Goal: Task Accomplishment & Management: Manage account settings

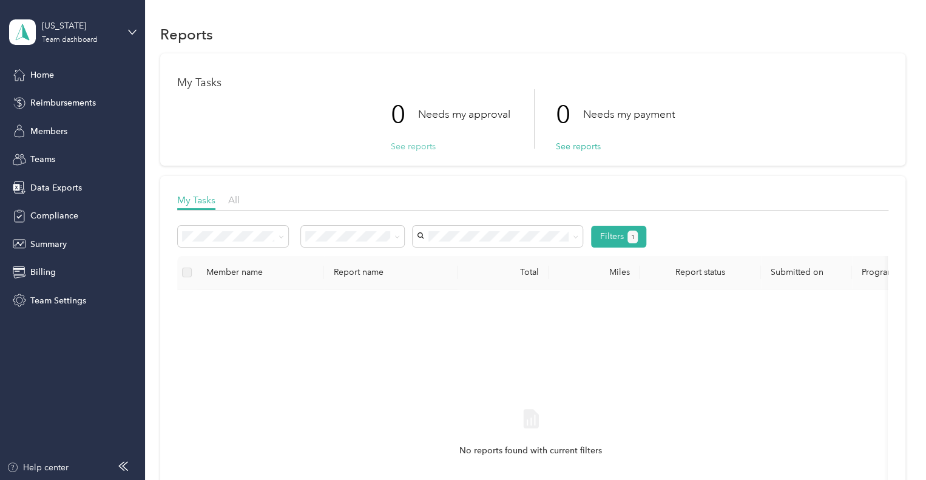
click at [423, 145] on button "See reports" at bounding box center [413, 146] width 45 height 13
click at [408, 146] on button "See reports" at bounding box center [413, 146] width 45 height 13
click at [401, 150] on button "See reports" at bounding box center [413, 146] width 45 height 13
click at [400, 141] on button "See reports" at bounding box center [413, 146] width 45 height 13
click at [402, 146] on button "See reports" at bounding box center [413, 146] width 45 height 13
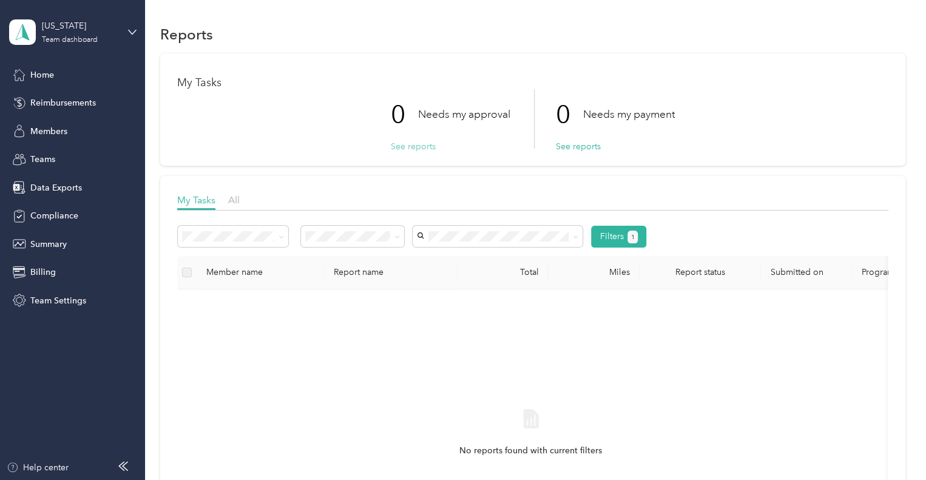
click at [402, 146] on button "See reports" at bounding box center [413, 146] width 45 height 13
click at [78, 99] on span "Reimbursements" at bounding box center [63, 102] width 66 height 13
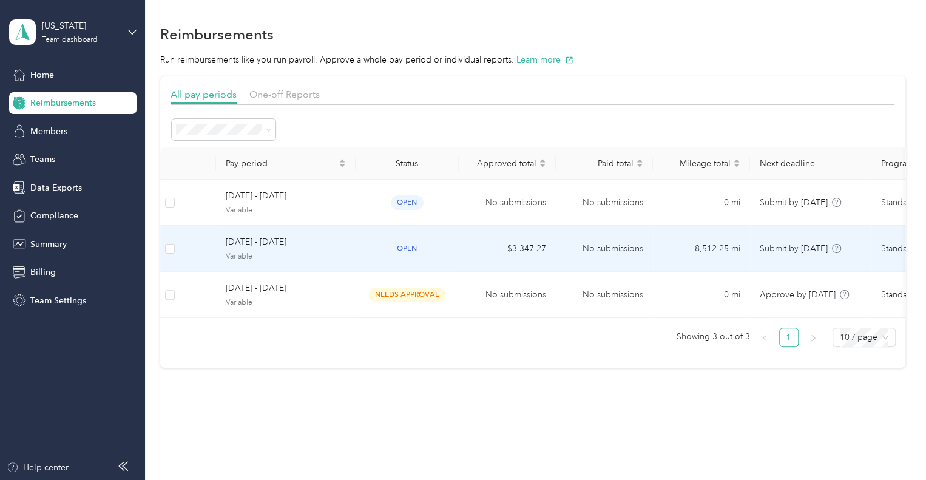
click at [394, 255] on div "open" at bounding box center [407, 248] width 33 height 14
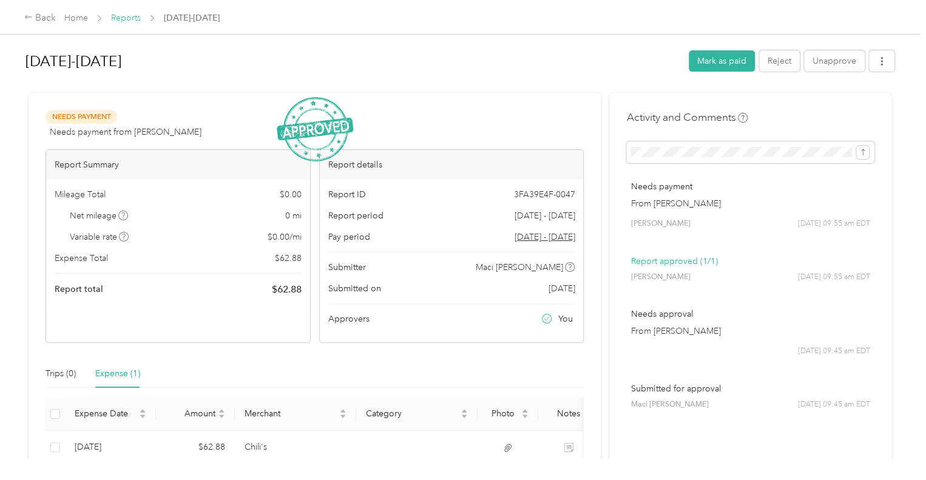
click at [127, 20] on link "Reports" at bounding box center [126, 18] width 30 height 10
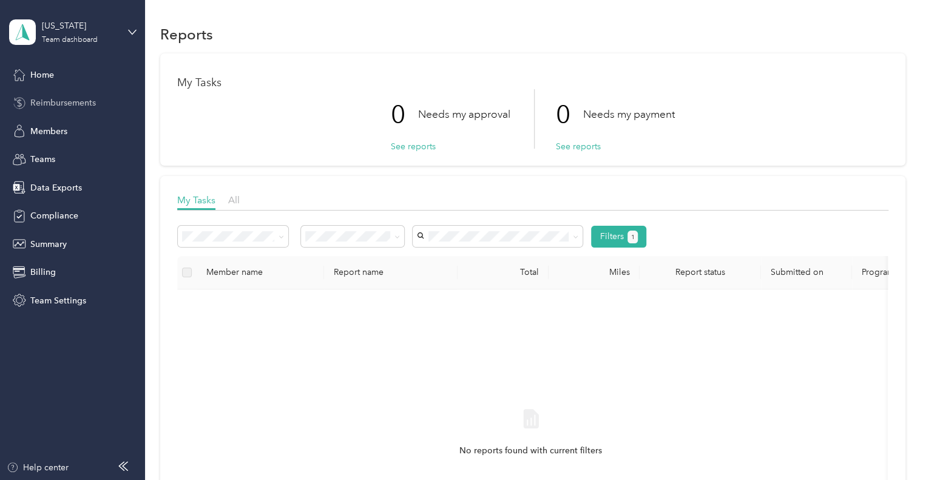
click at [57, 106] on span "Reimbursements" at bounding box center [63, 102] width 66 height 13
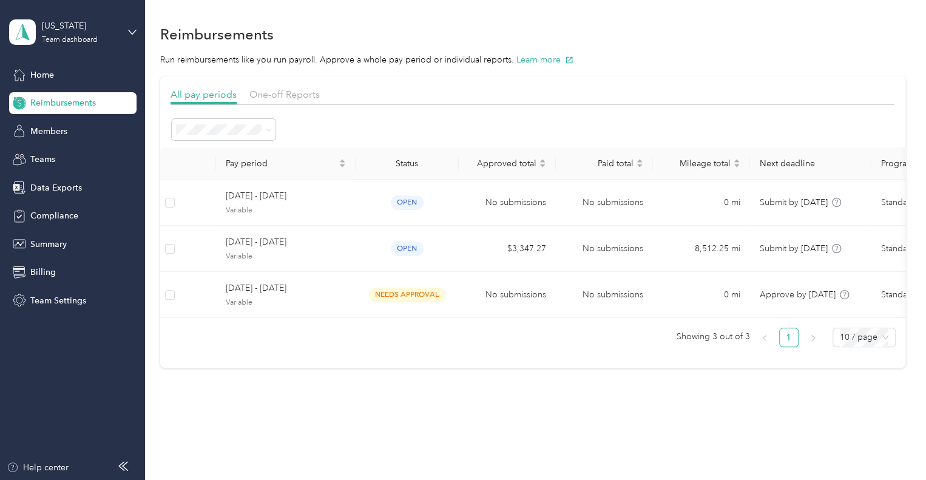
click at [595, 61] on p "Run reimbursements like you run payroll. Approve a whole pay period or individu…" at bounding box center [532, 59] width 745 height 13
click at [35, 82] on div "Home" at bounding box center [72, 75] width 127 height 22
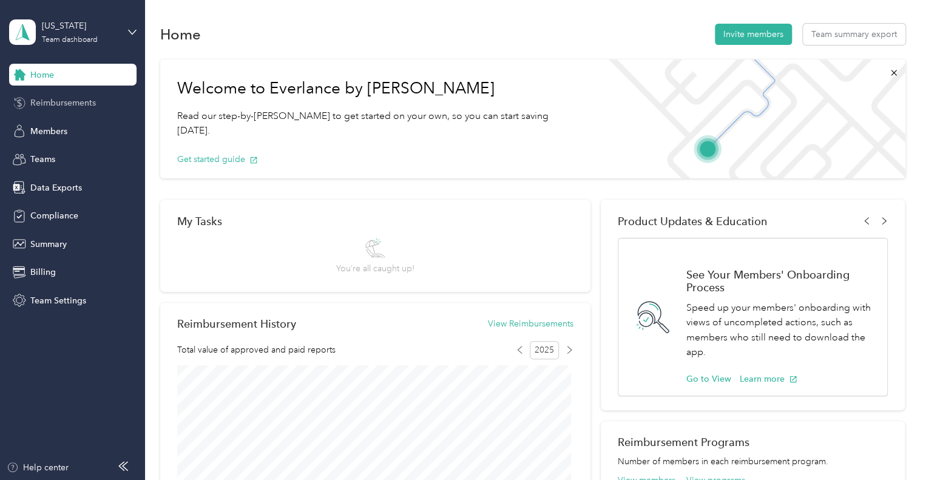
click at [53, 105] on span "Reimbursements" at bounding box center [63, 102] width 66 height 13
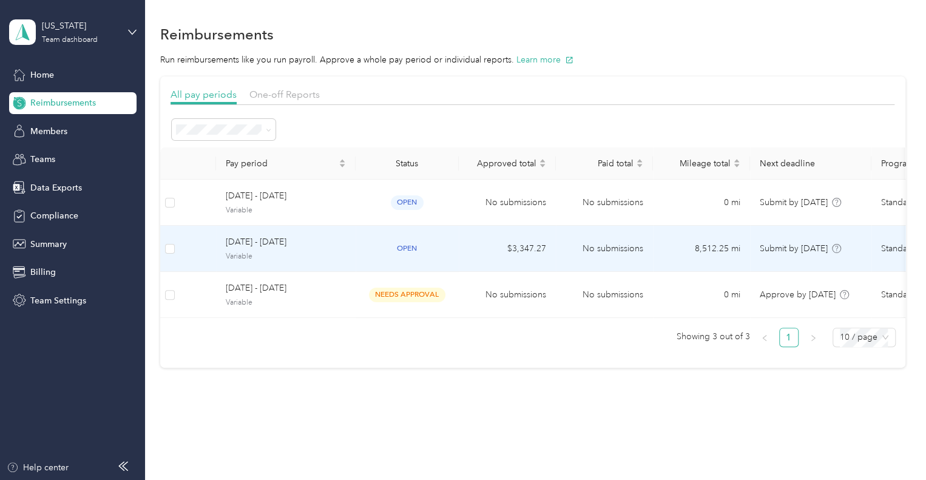
click at [381, 244] on div "open" at bounding box center [407, 248] width 84 height 14
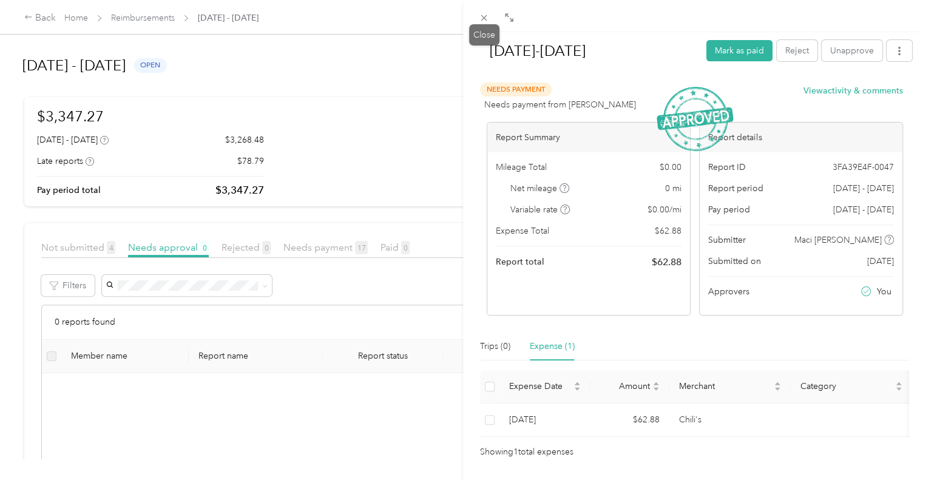
click at [479, 19] on icon at bounding box center [484, 18] width 10 height 10
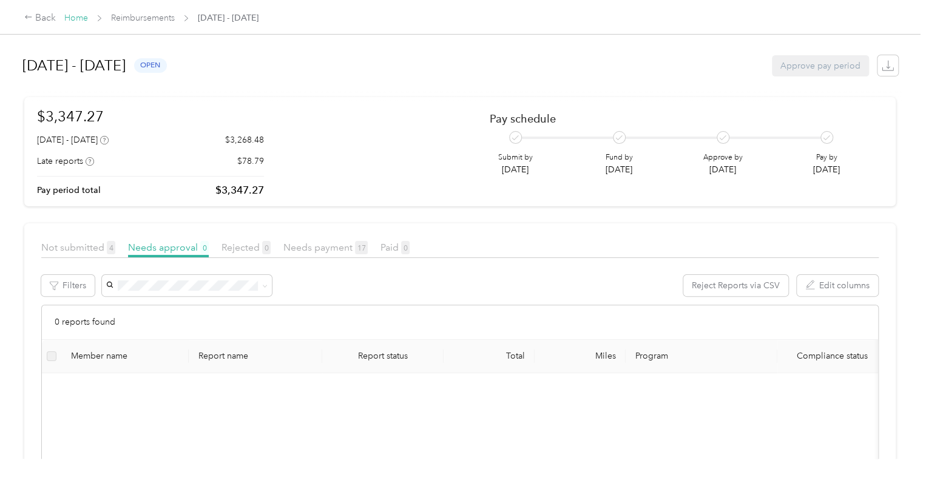
click at [75, 19] on link "Home" at bounding box center [76, 18] width 24 height 10
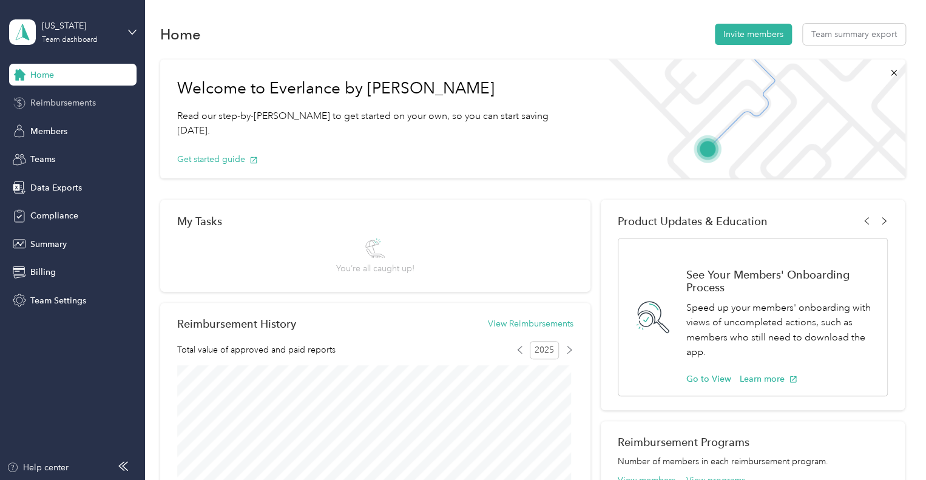
click at [76, 98] on span "Reimbursements" at bounding box center [63, 102] width 66 height 13
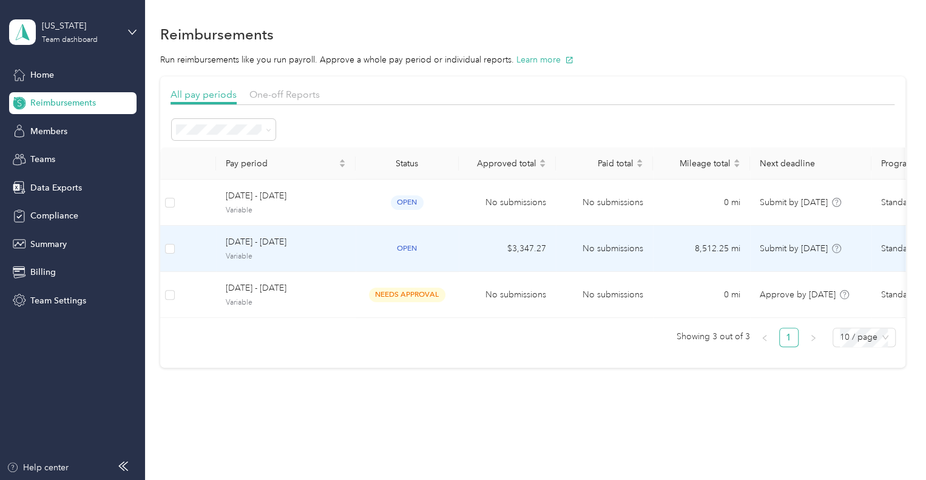
click at [439, 244] on div "open" at bounding box center [407, 248] width 84 height 14
